Goal: Navigation & Orientation: Find specific page/section

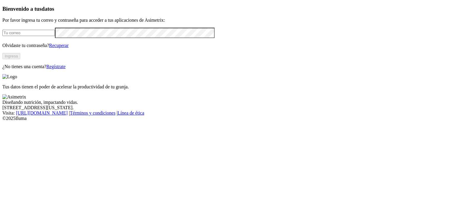
type input "[EMAIL_ADDRESS][PERSON_NAME][DOMAIN_NAME]"
click at [20, 59] on button "Ingresa" at bounding box center [11, 56] width 18 height 6
